Goal: Transaction & Acquisition: Purchase product/service

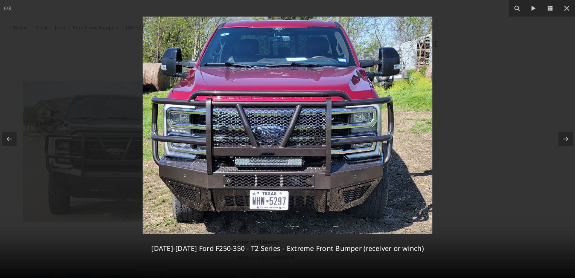
select select "3753"
select select "3752"
select select "3749"
select select "3746"
select select "3744"
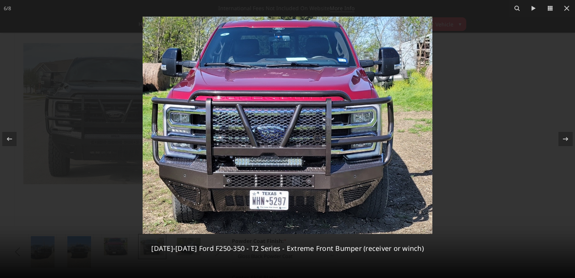
drag, startPoint x: 226, startPoint y: 157, endPoint x: 231, endPoint y: 156, distance: 5.5
click at [228, 157] on img at bounding box center [288, 125] width 290 height 217
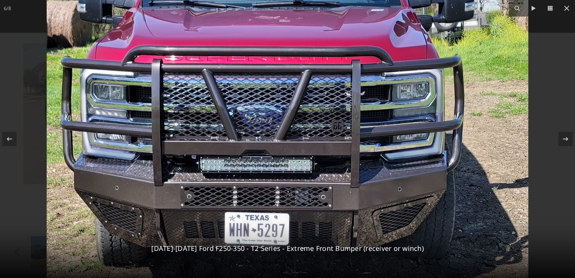
click at [308, 150] on img at bounding box center [288, 104] width 482 height 362
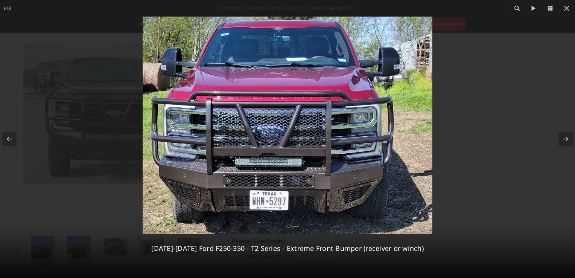
click at [308, 150] on img at bounding box center [288, 125] width 290 height 217
click at [8, 134] on div at bounding box center [9, 139] width 14 height 14
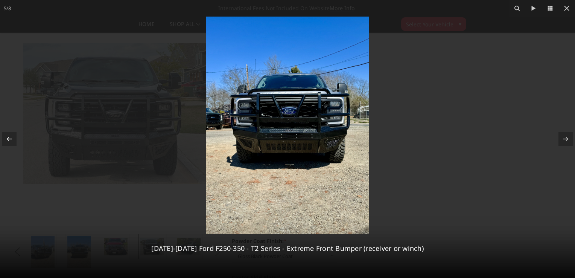
click at [7, 132] on div at bounding box center [9, 139] width 14 height 14
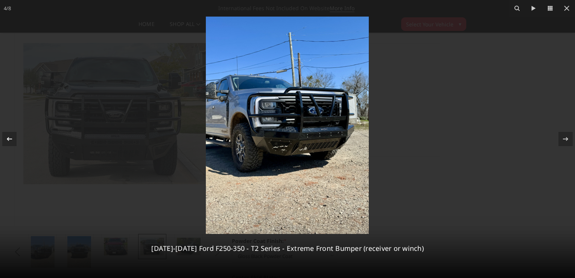
click at [16, 142] on div at bounding box center [9, 139] width 14 height 14
